Goal: Information Seeking & Learning: Learn about a topic

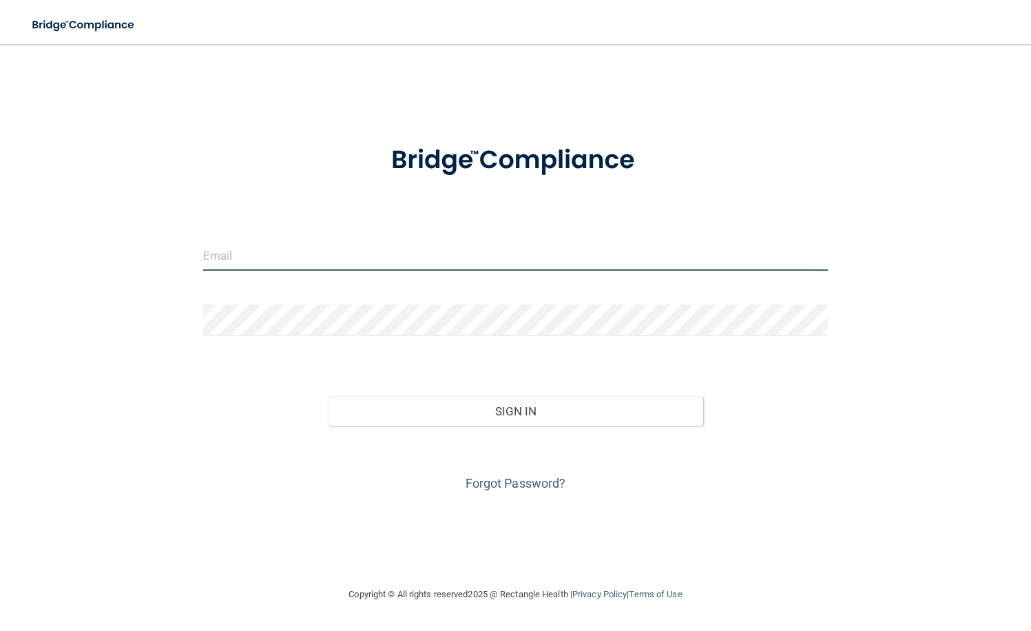
click at [324, 261] on input "email" at bounding box center [515, 255] width 625 height 31
type input "[EMAIL_ADDRESS][DOMAIN_NAME]"
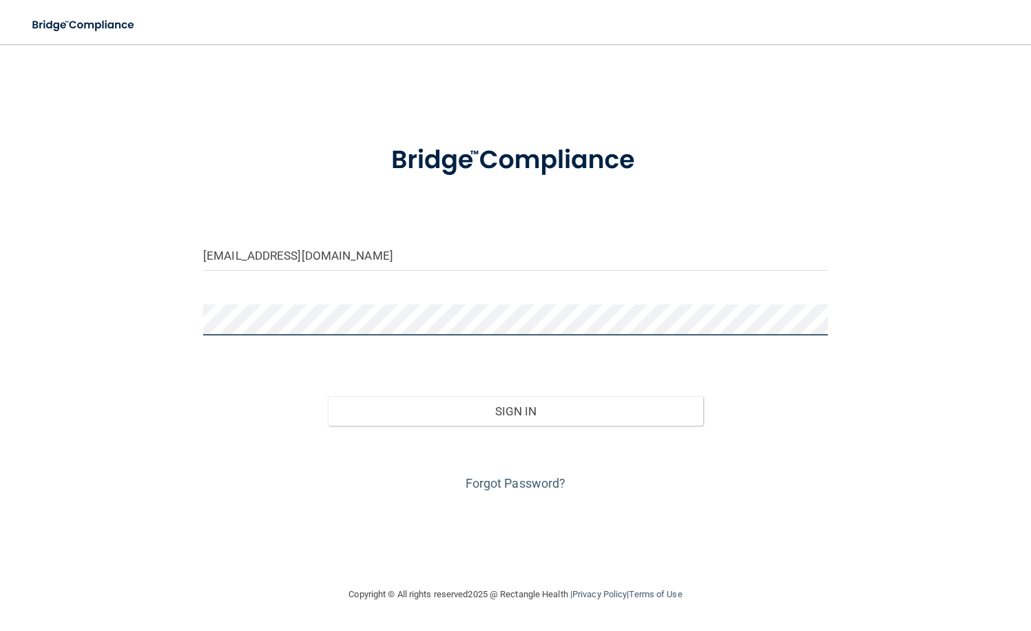
click at [328, 396] on button "Sign In" at bounding box center [515, 411] width 375 height 30
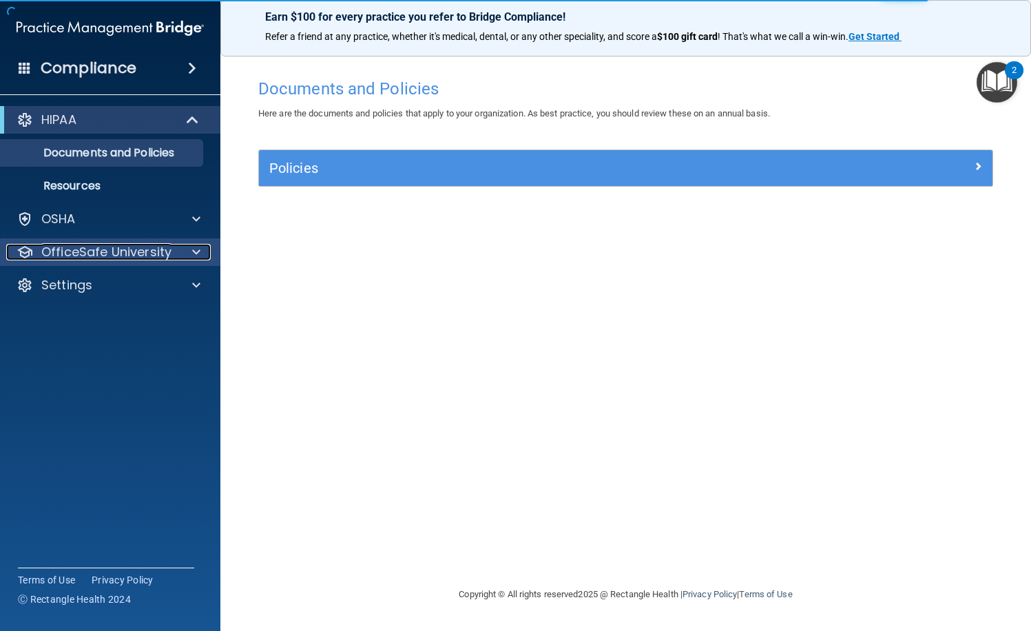
click at [155, 250] on p "OfficeSafe University" at bounding box center [106, 252] width 130 height 17
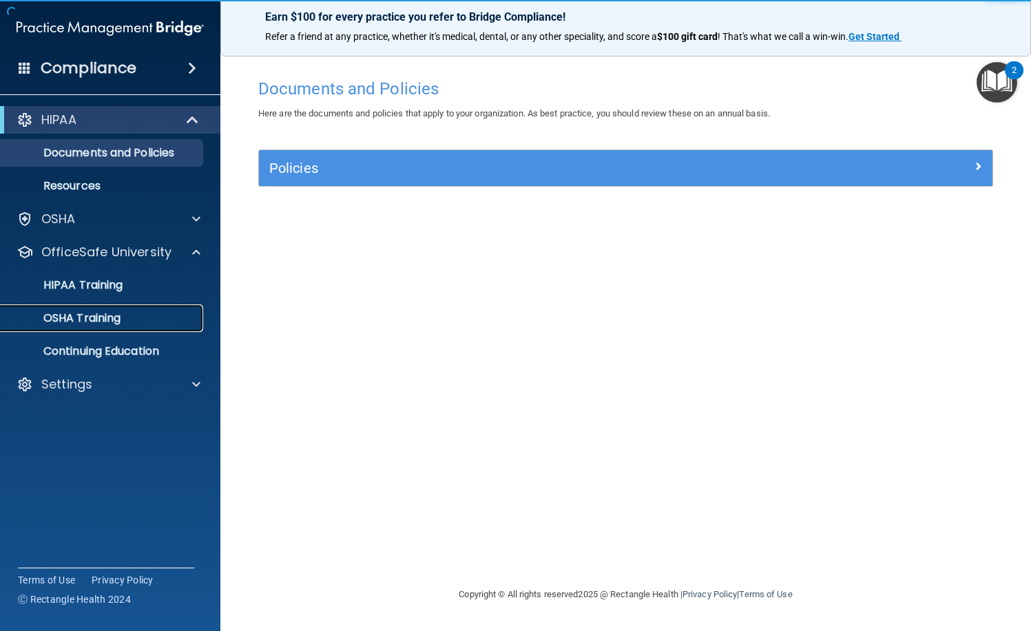
click at [107, 318] on p "OSHA Training" at bounding box center [65, 318] width 112 height 14
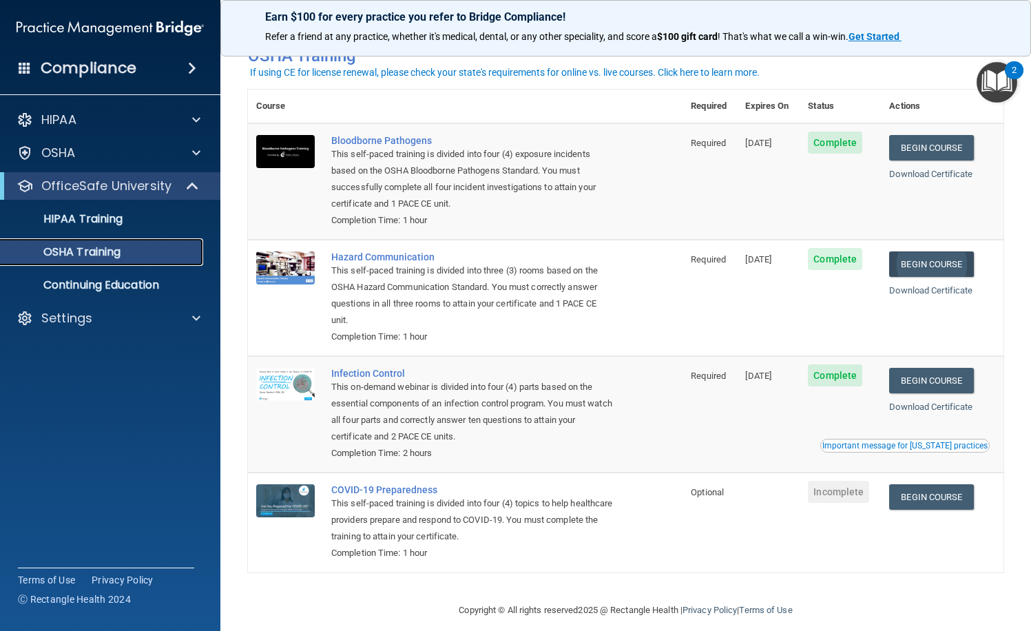
scroll to position [47, 0]
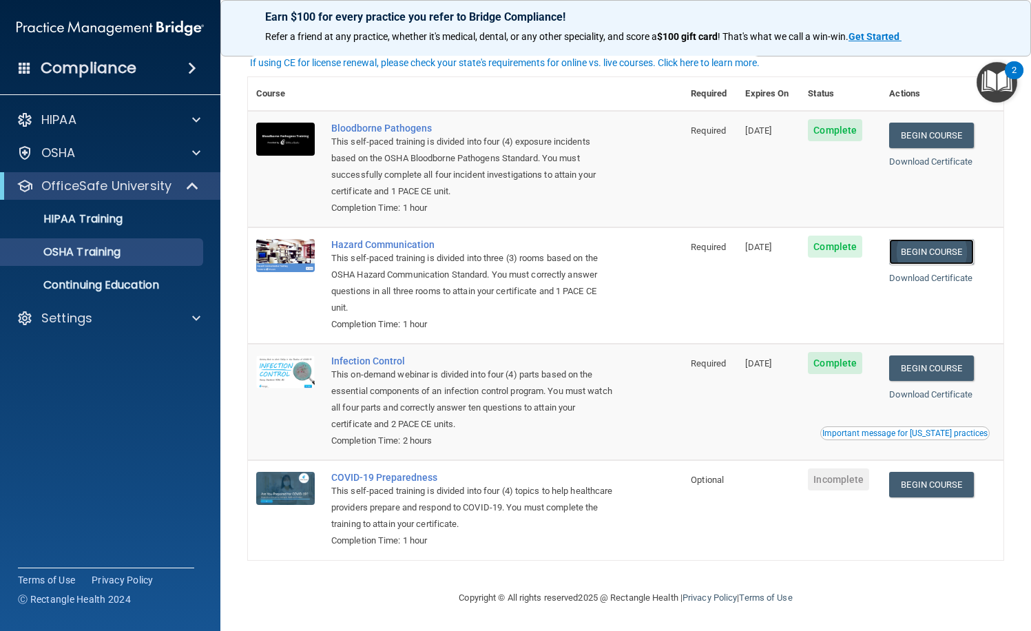
click at [950, 249] on link "Begin Course" at bounding box center [931, 251] width 84 height 25
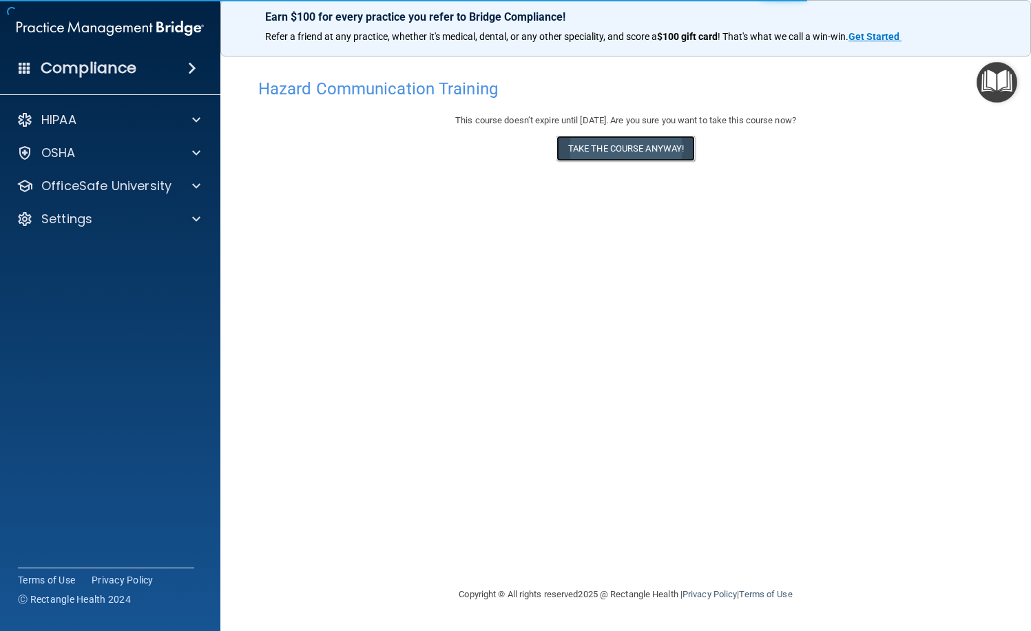
click at [587, 150] on button "Take the course anyway!" at bounding box center [626, 148] width 138 height 25
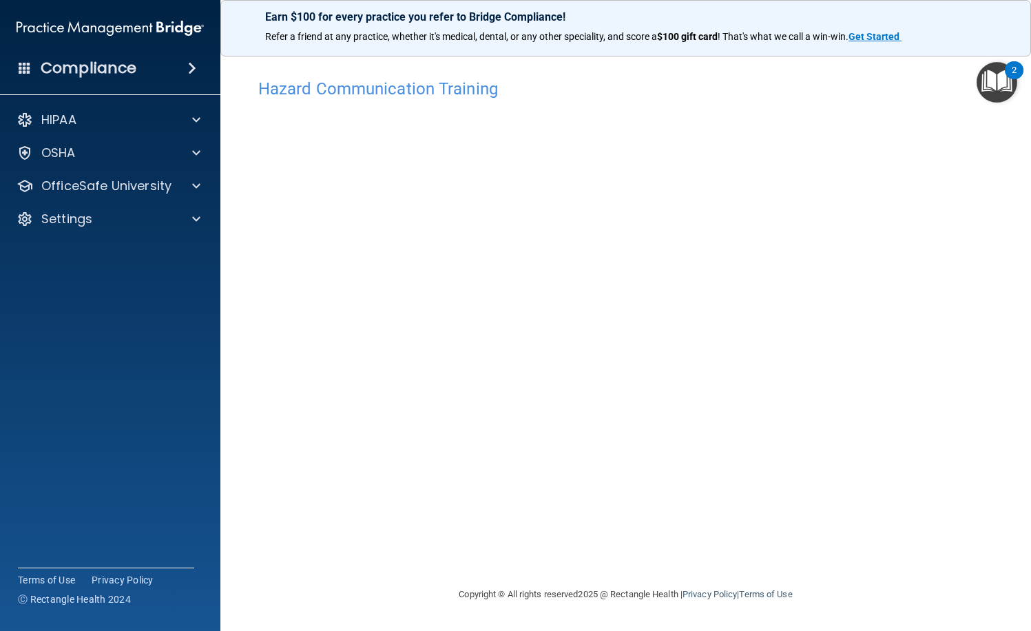
click at [227, 442] on main "Hazard Communication Training This course doesn’t expire until [DATE]. Are you …" at bounding box center [625, 337] width 811 height 587
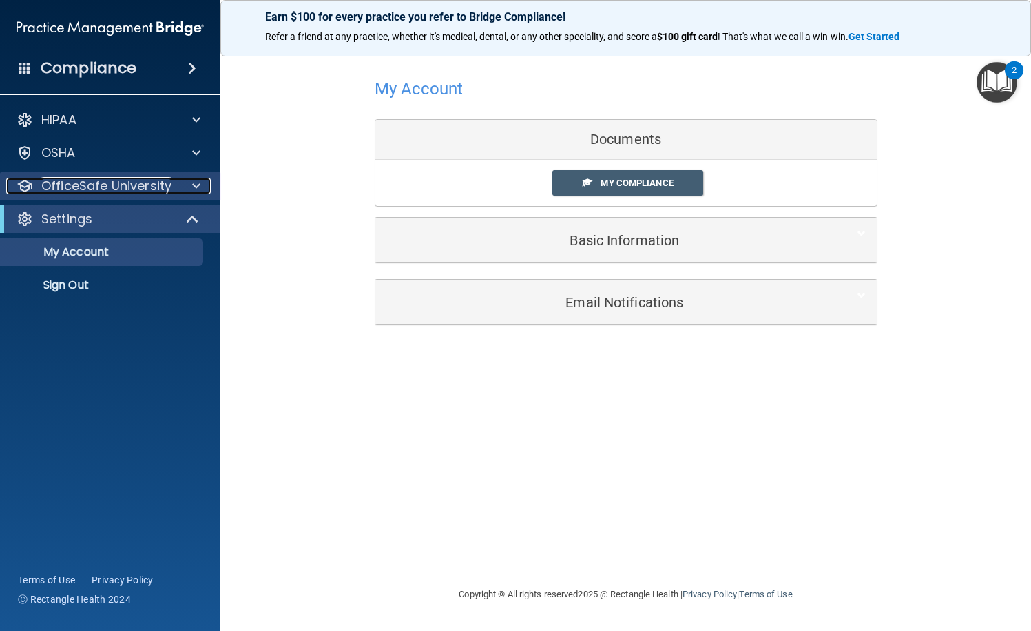
click at [187, 181] on div at bounding box center [194, 186] width 34 height 17
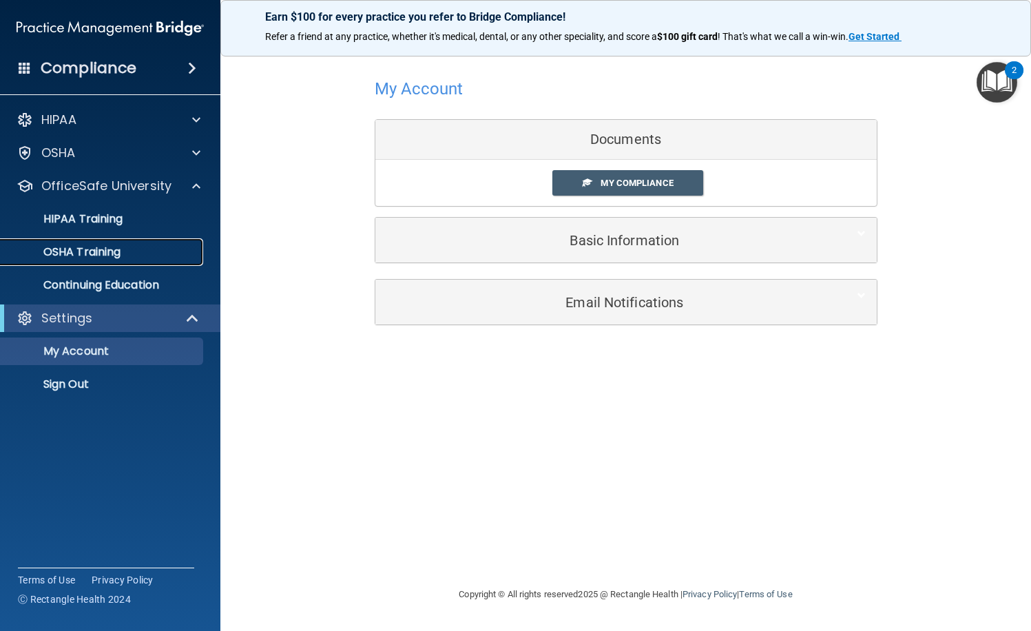
click at [134, 247] on div "OSHA Training" at bounding box center [103, 252] width 188 height 14
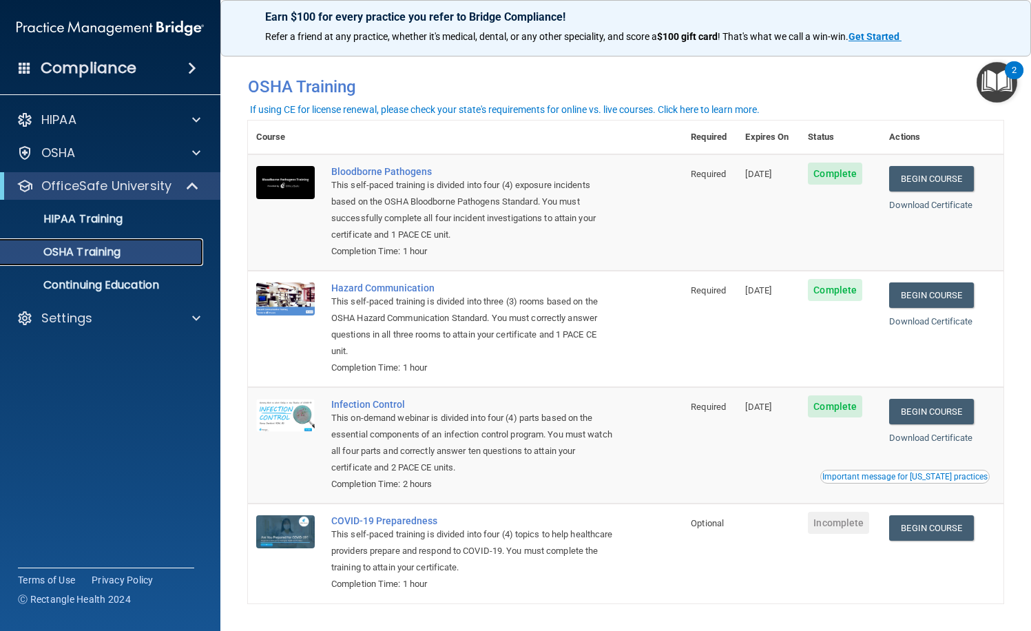
scroll to position [47, 0]
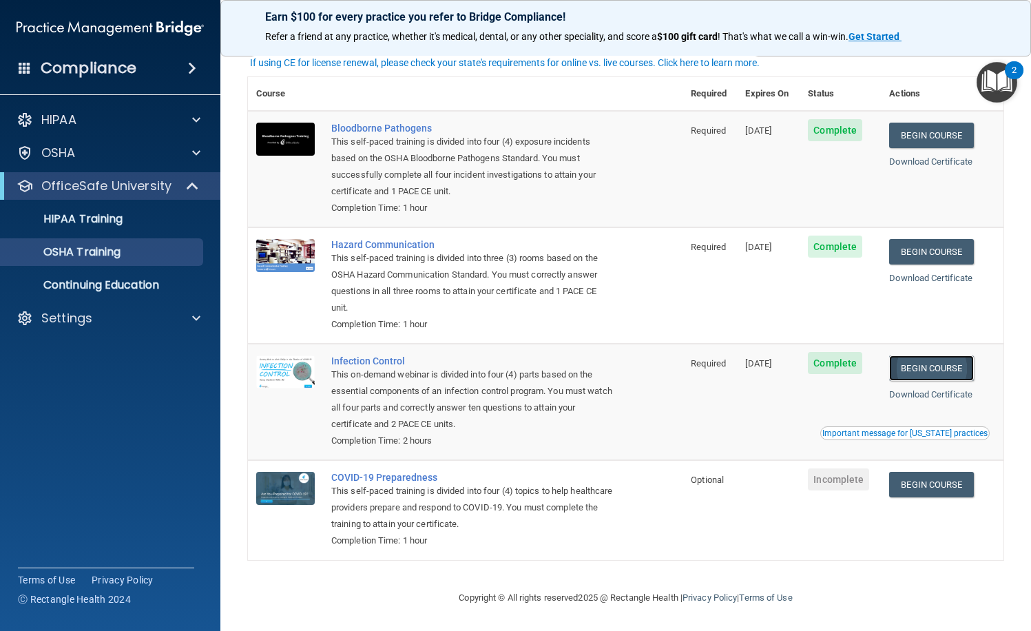
click at [921, 368] on link "Begin Course" at bounding box center [931, 367] width 84 height 25
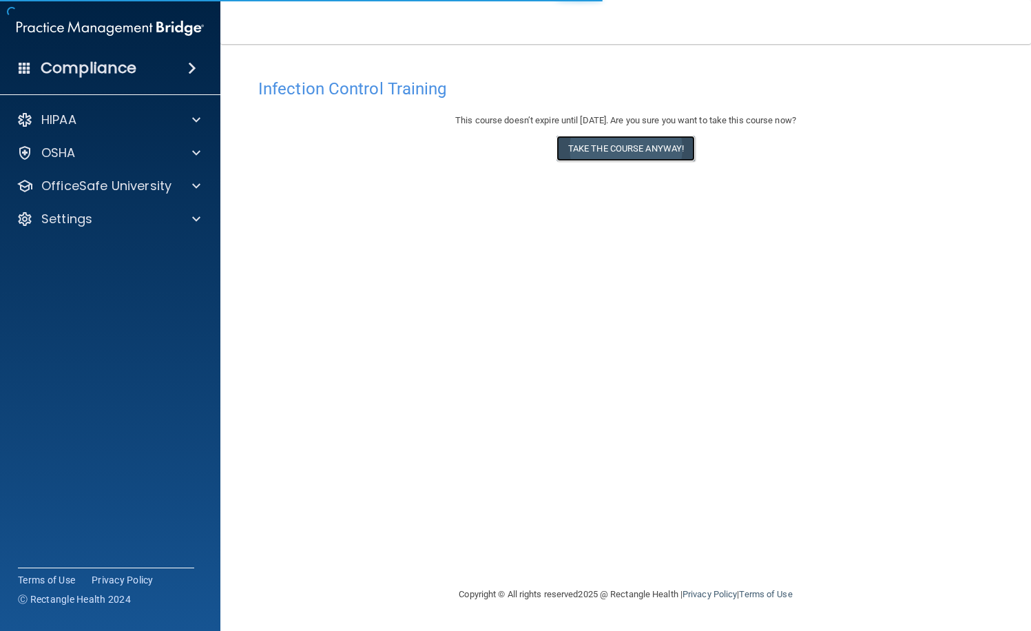
click at [625, 152] on button "Take the course anyway!" at bounding box center [626, 148] width 138 height 25
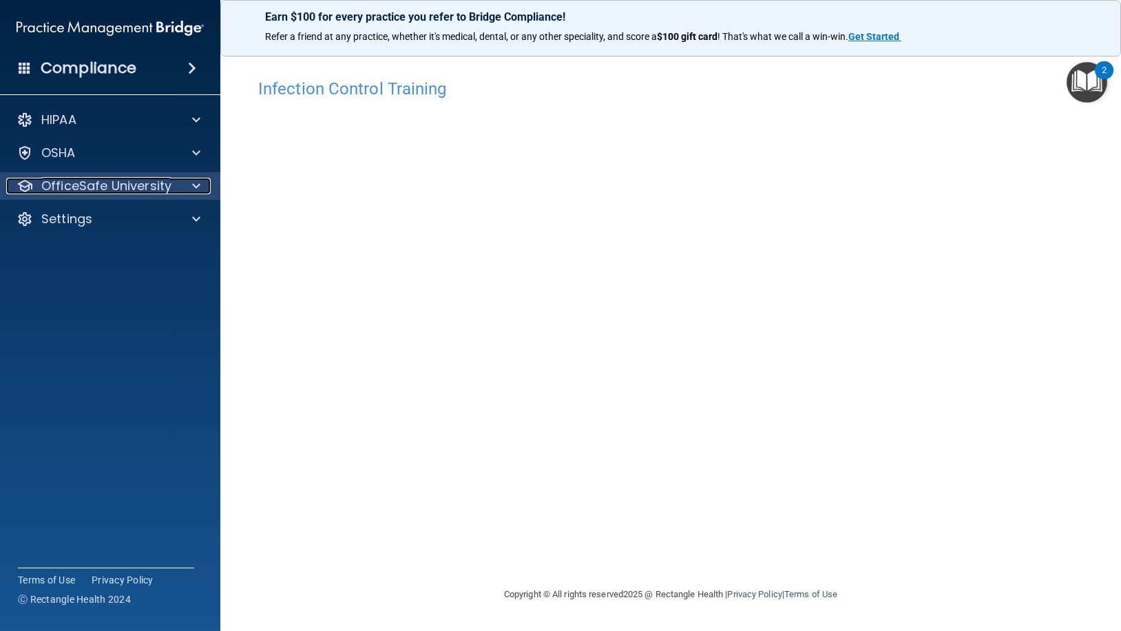
click at [156, 186] on p "OfficeSafe University" at bounding box center [106, 186] width 130 height 17
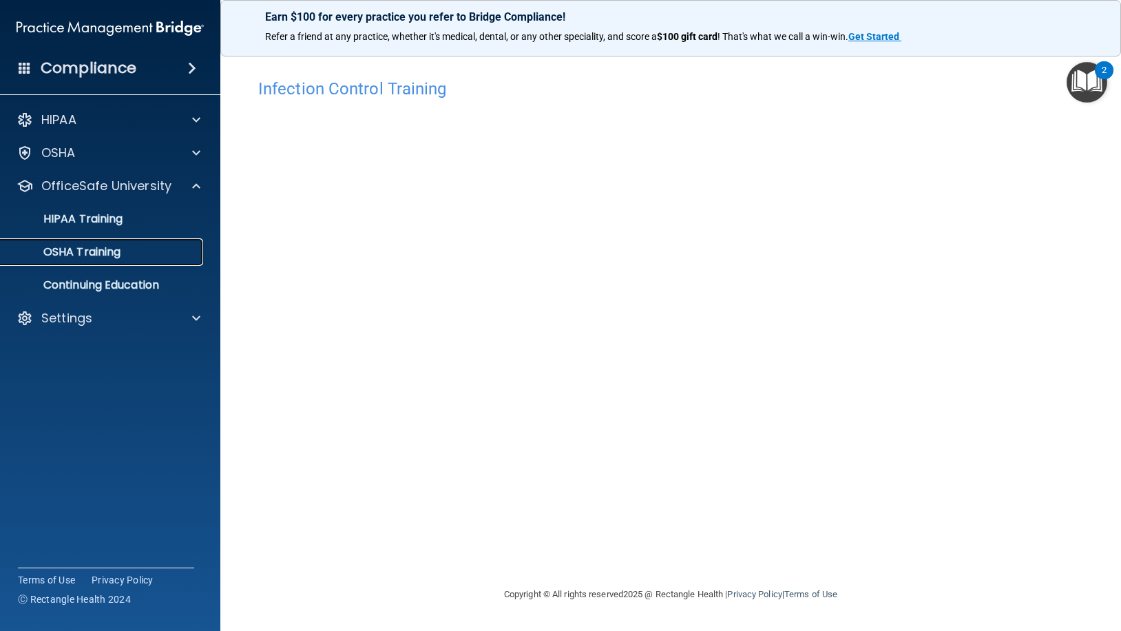
click at [121, 246] on p "OSHA Training" at bounding box center [65, 252] width 112 height 14
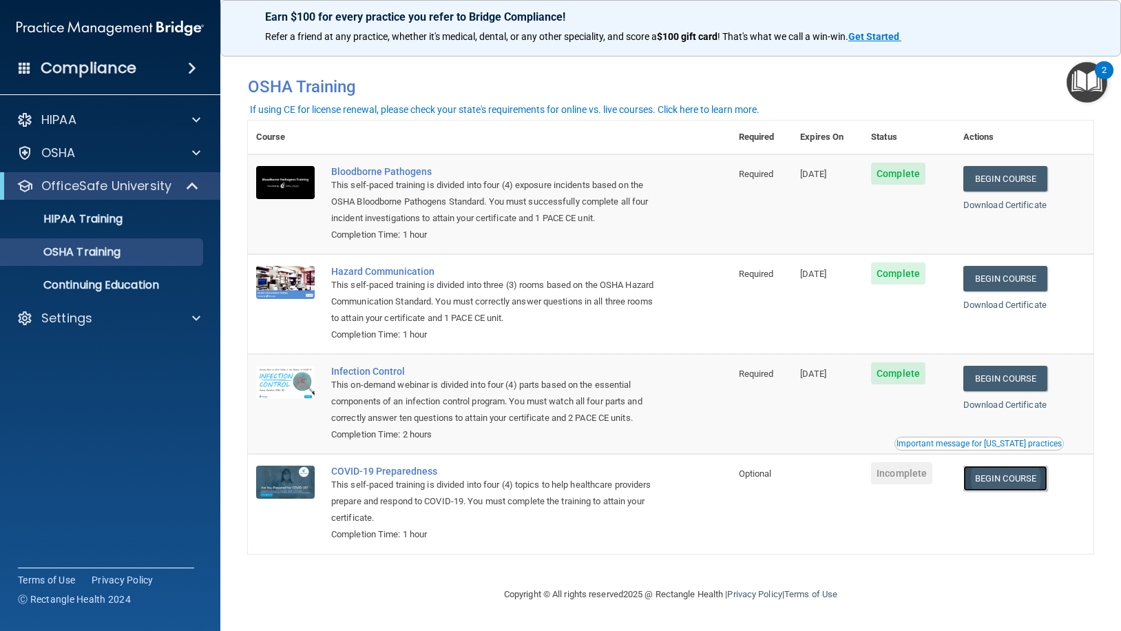
click at [1009, 481] on link "Begin Course" at bounding box center [1006, 478] width 84 height 25
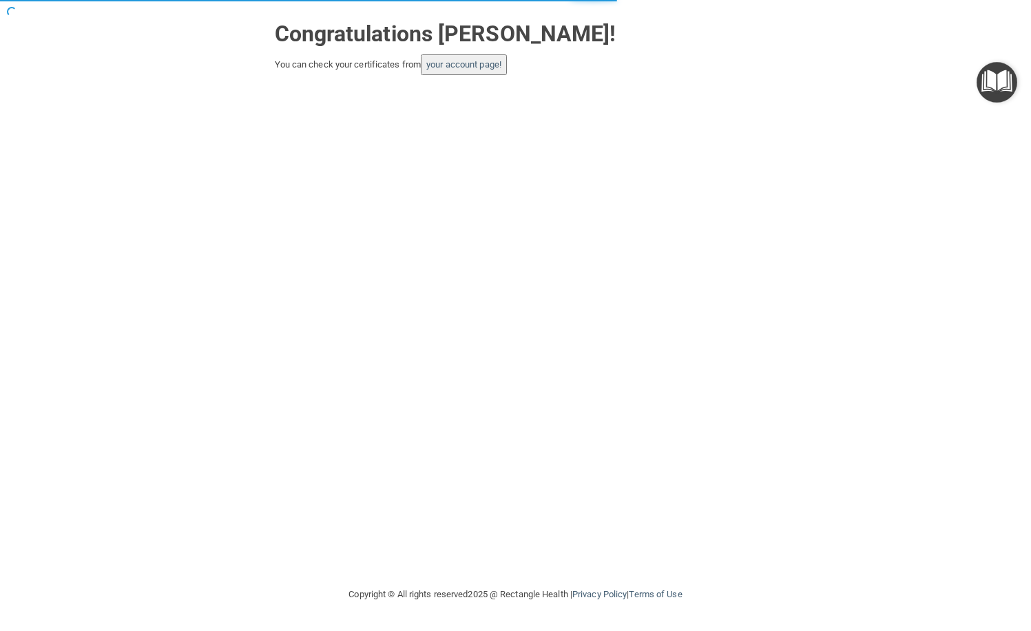
click at [495, 59] on button "your account page!" at bounding box center [464, 64] width 86 height 21
click at [486, 63] on link "your account page!" at bounding box center [463, 64] width 75 height 10
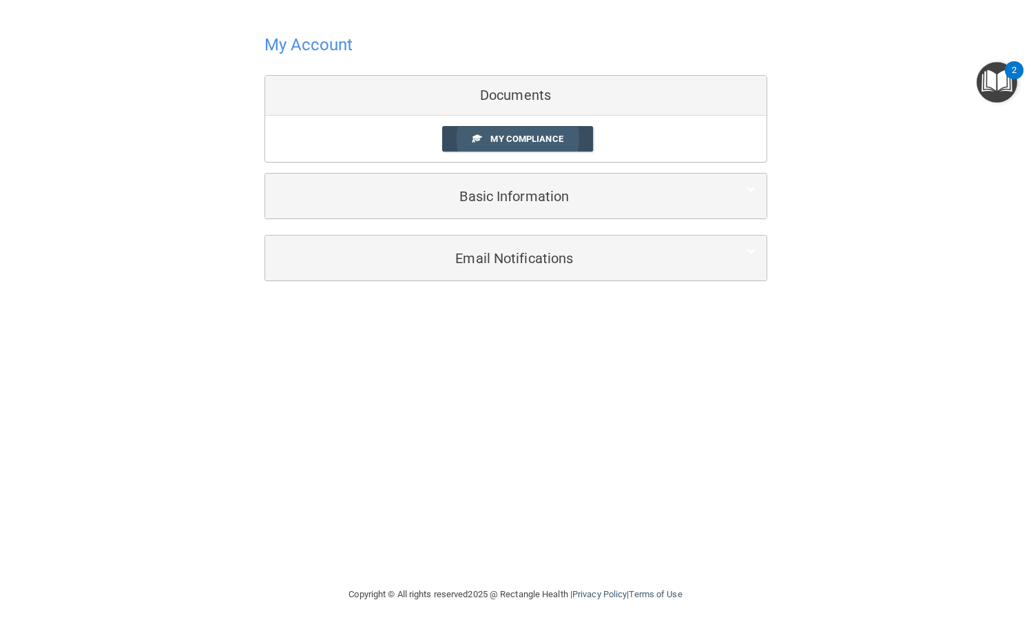
click at [517, 138] on span "My Compliance" at bounding box center [526, 139] width 72 height 10
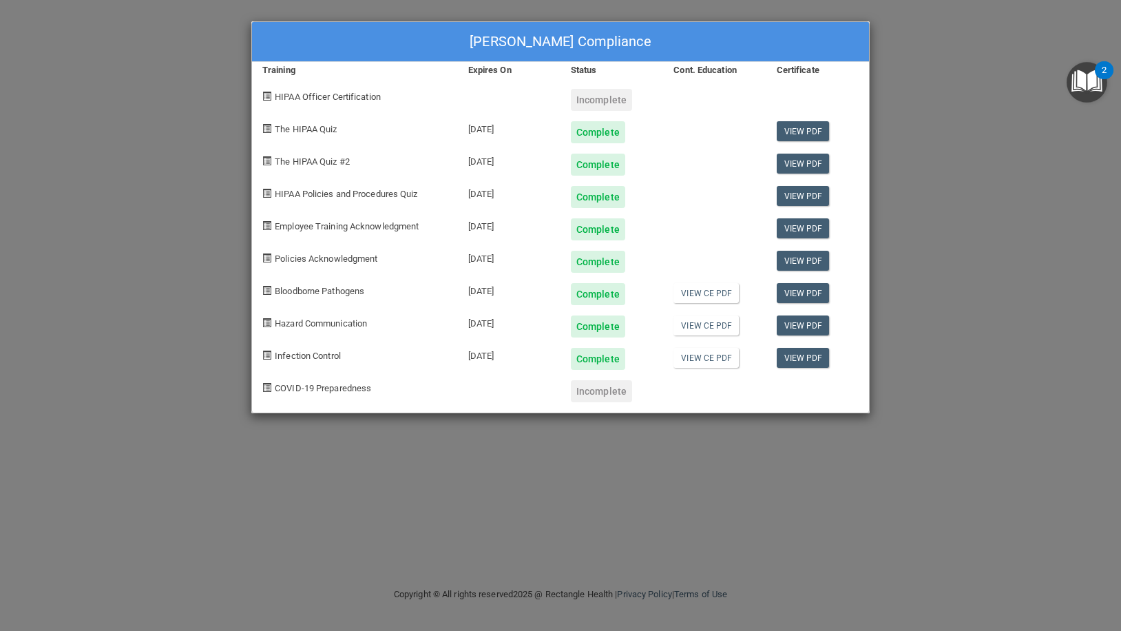
click at [1004, 307] on div "Berania Tello's Compliance Training Expires On Status Cont. Education Certifica…" at bounding box center [560, 315] width 1121 height 631
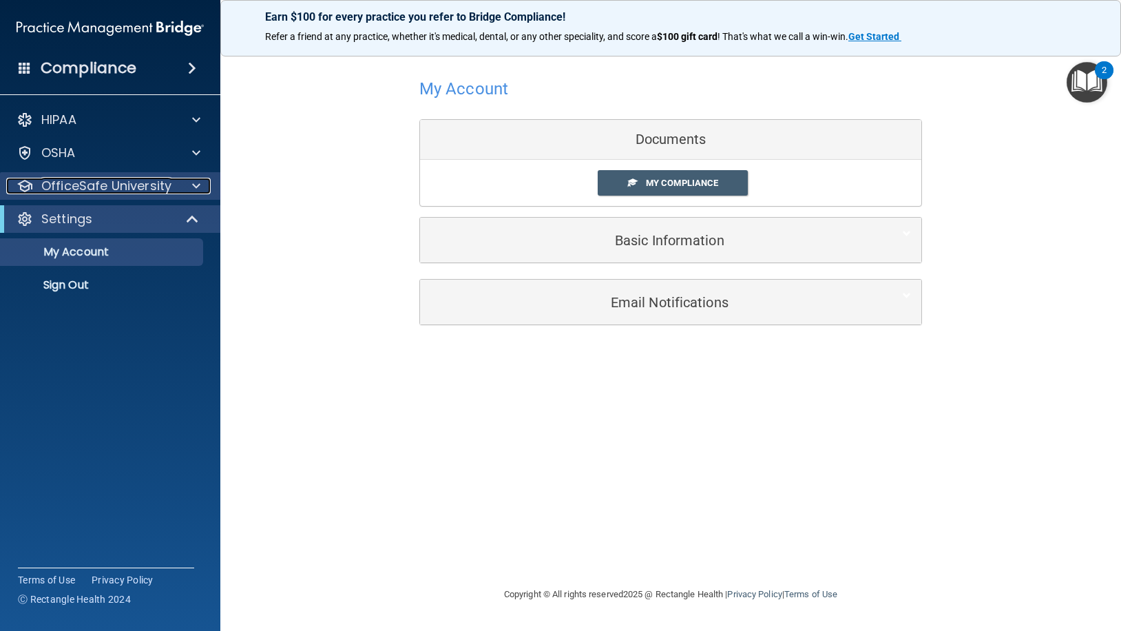
click at [186, 193] on div at bounding box center [194, 186] width 34 height 17
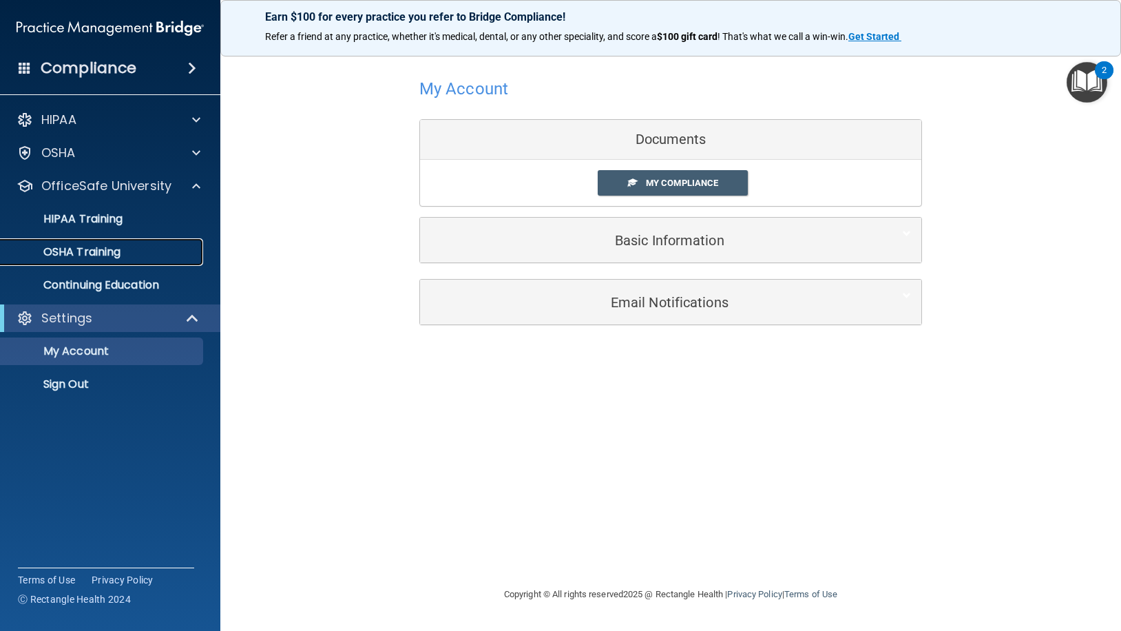
click at [117, 246] on p "OSHA Training" at bounding box center [65, 252] width 112 height 14
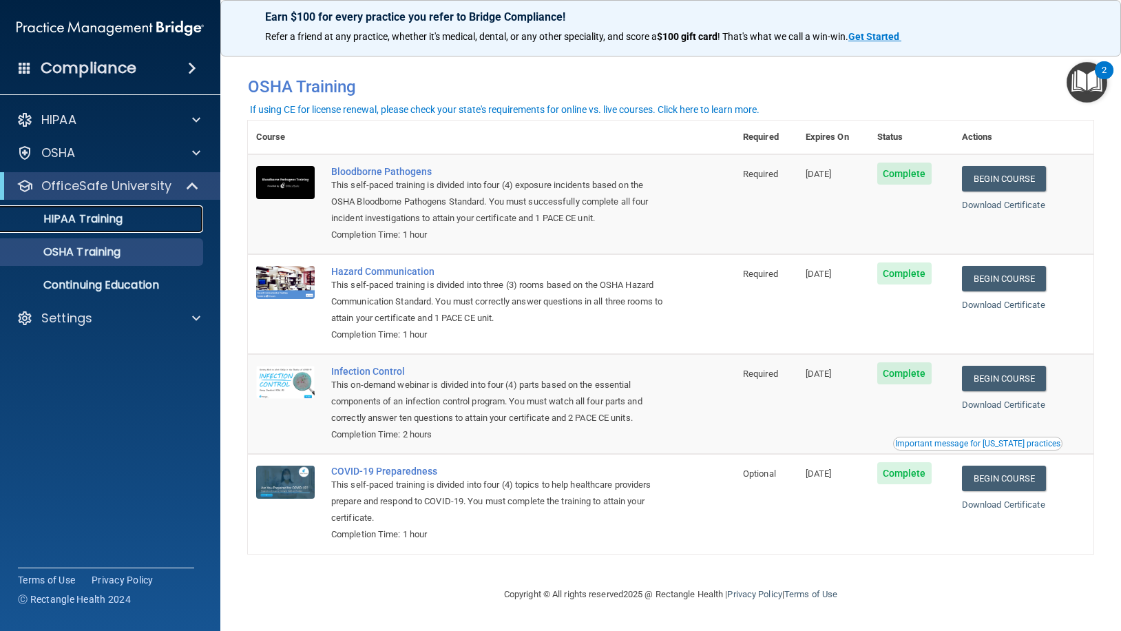
click at [150, 222] on div "HIPAA Training" at bounding box center [103, 219] width 188 height 14
